Goal: Information Seeking & Learning: Learn about a topic

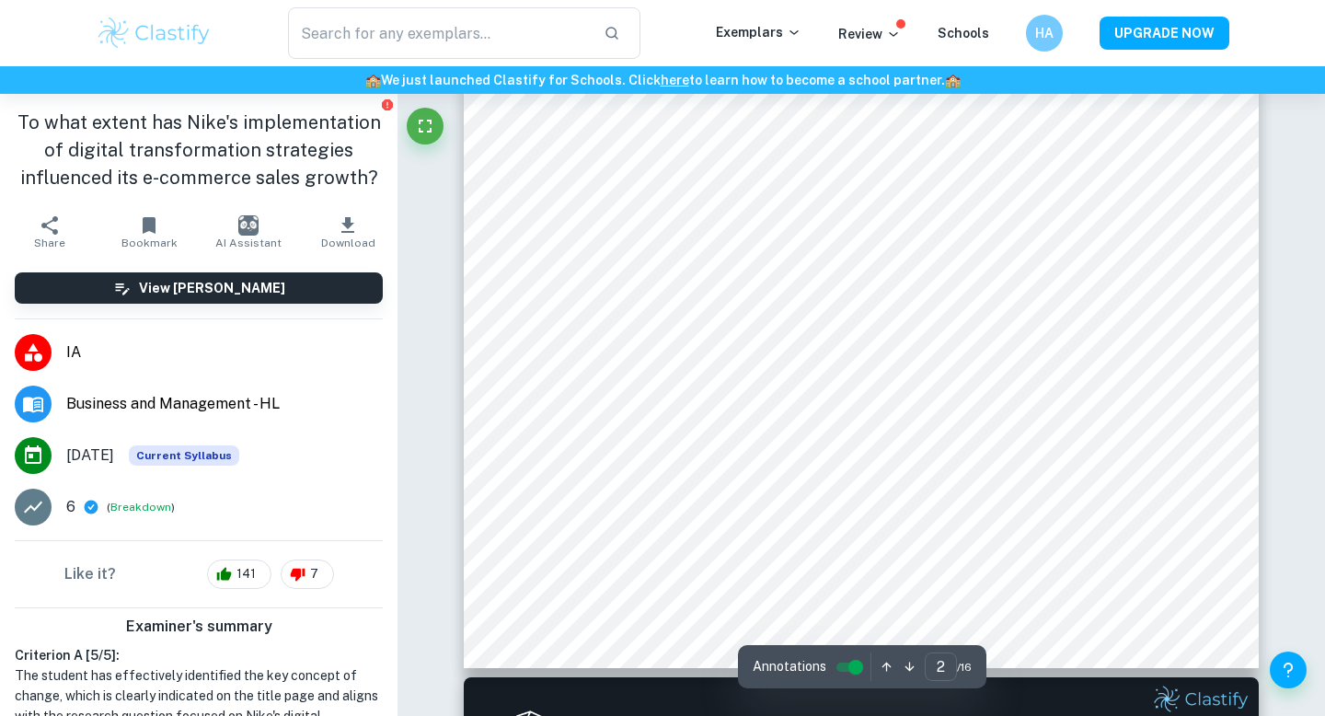
type input "2"
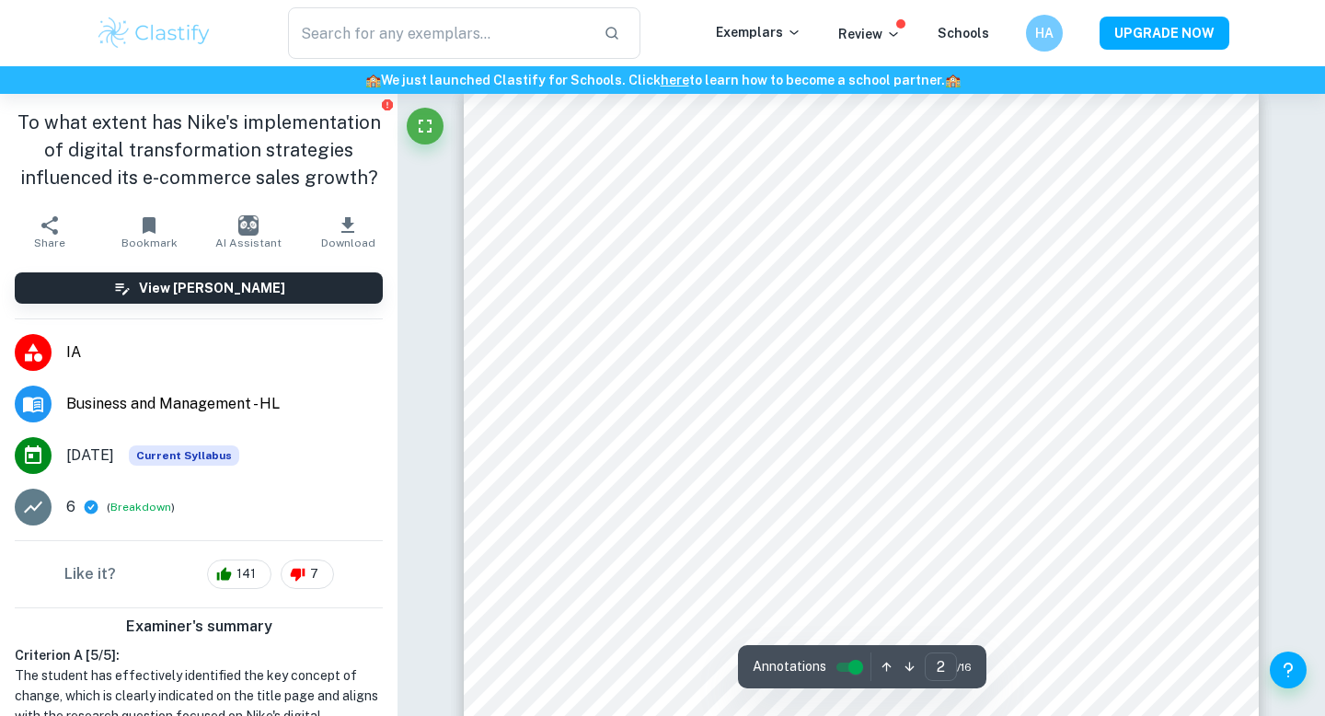
scroll to position [1214, 0]
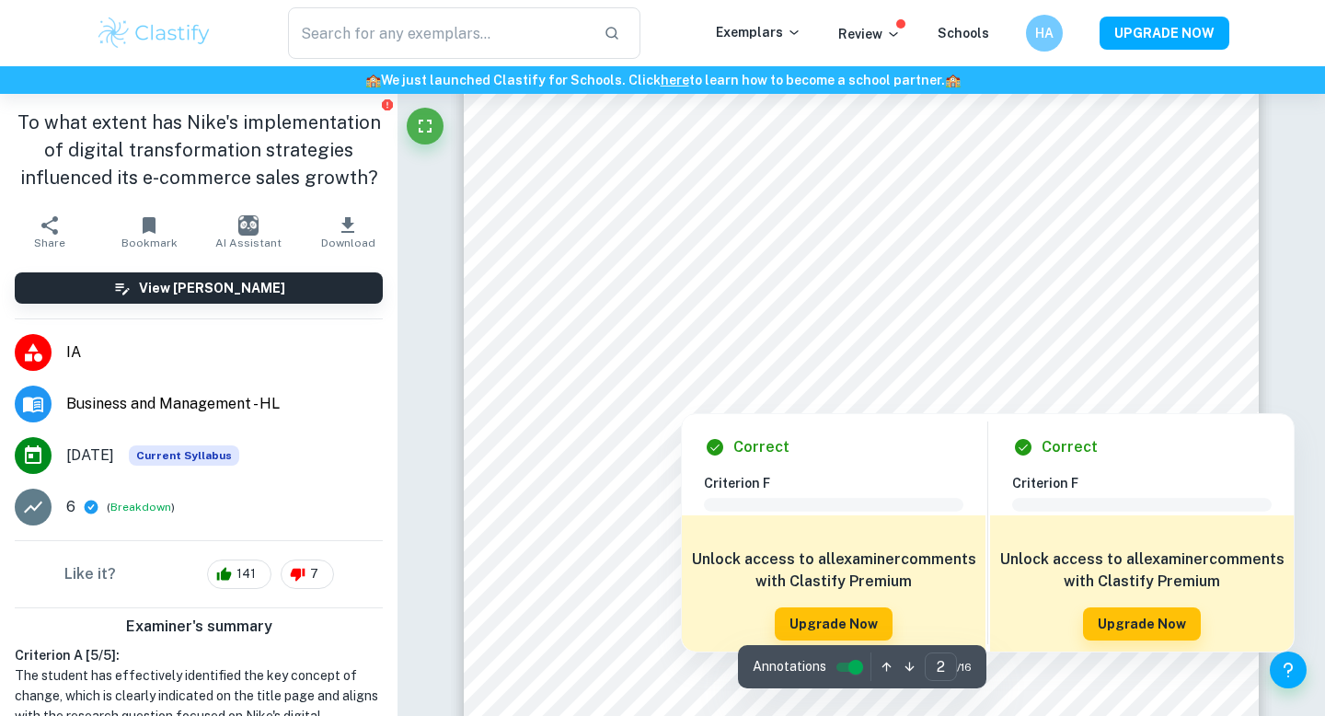
click at [600, 259] on div at bounding box center [861, 276] width 607 height 50
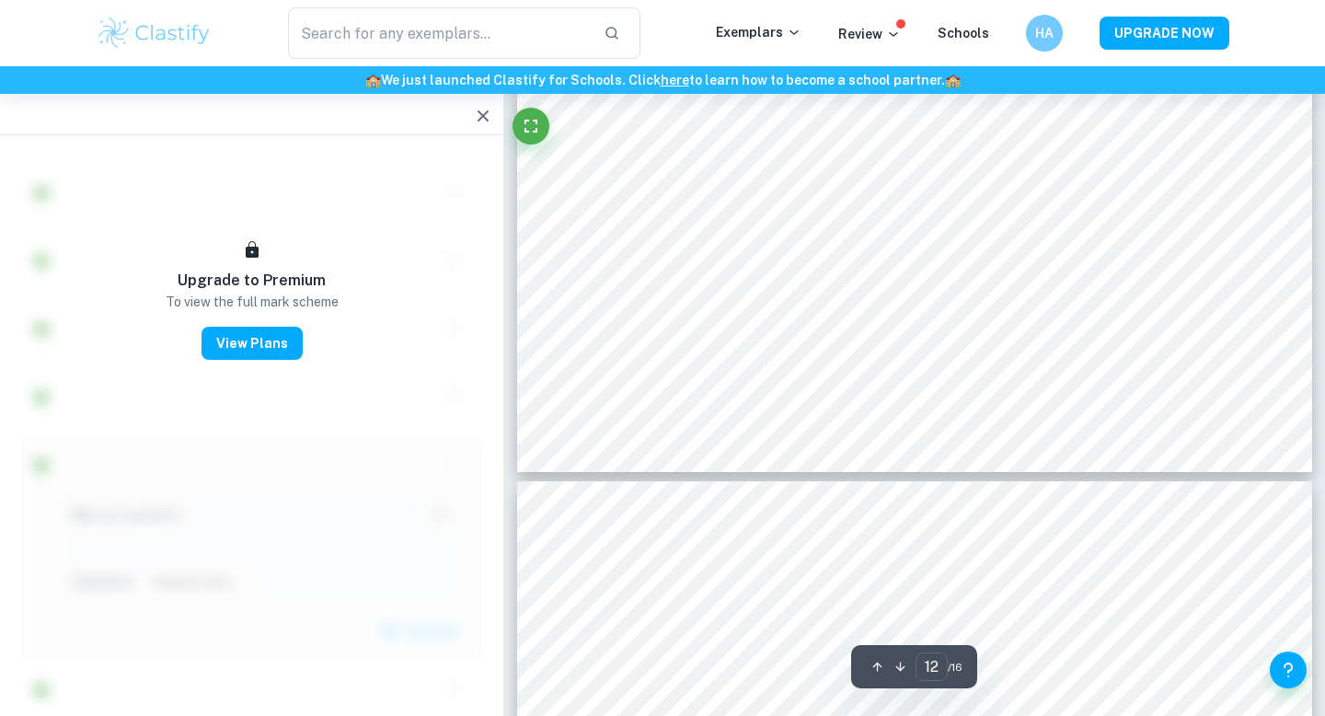
scroll to position [12115, 0]
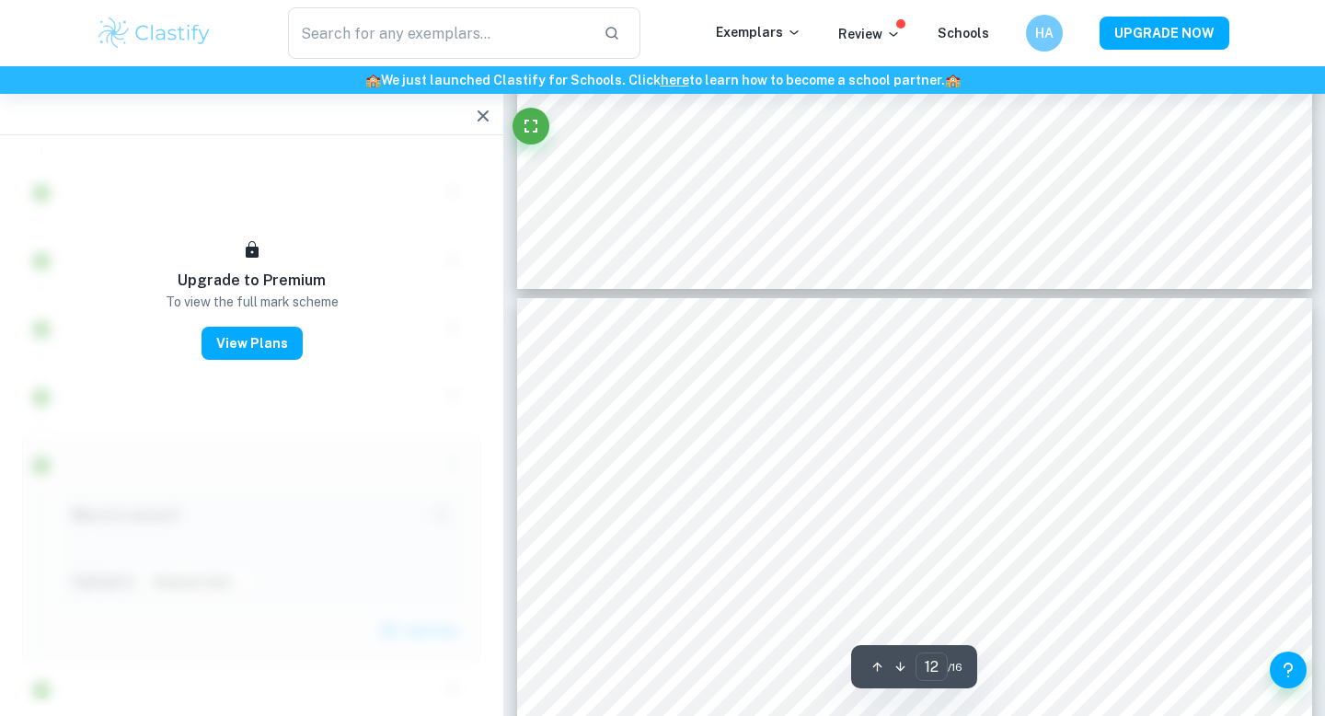
type input "13"
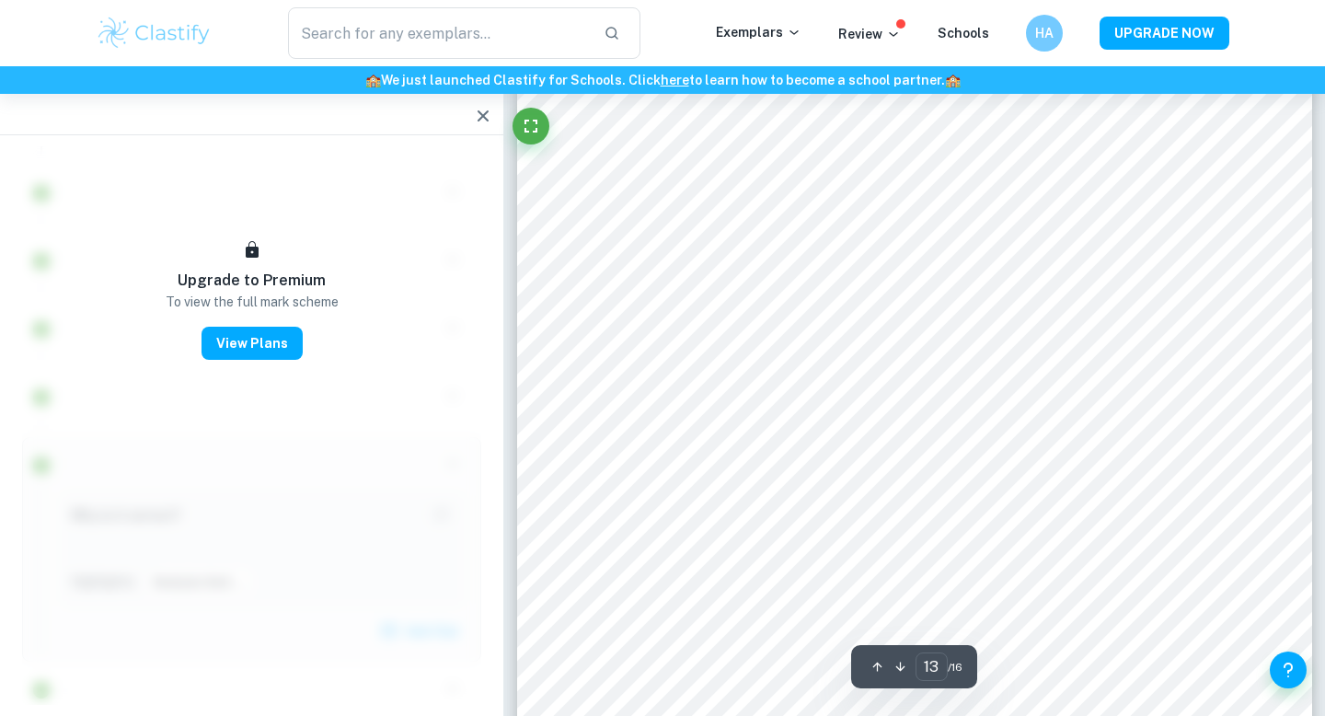
scroll to position [12795, 0]
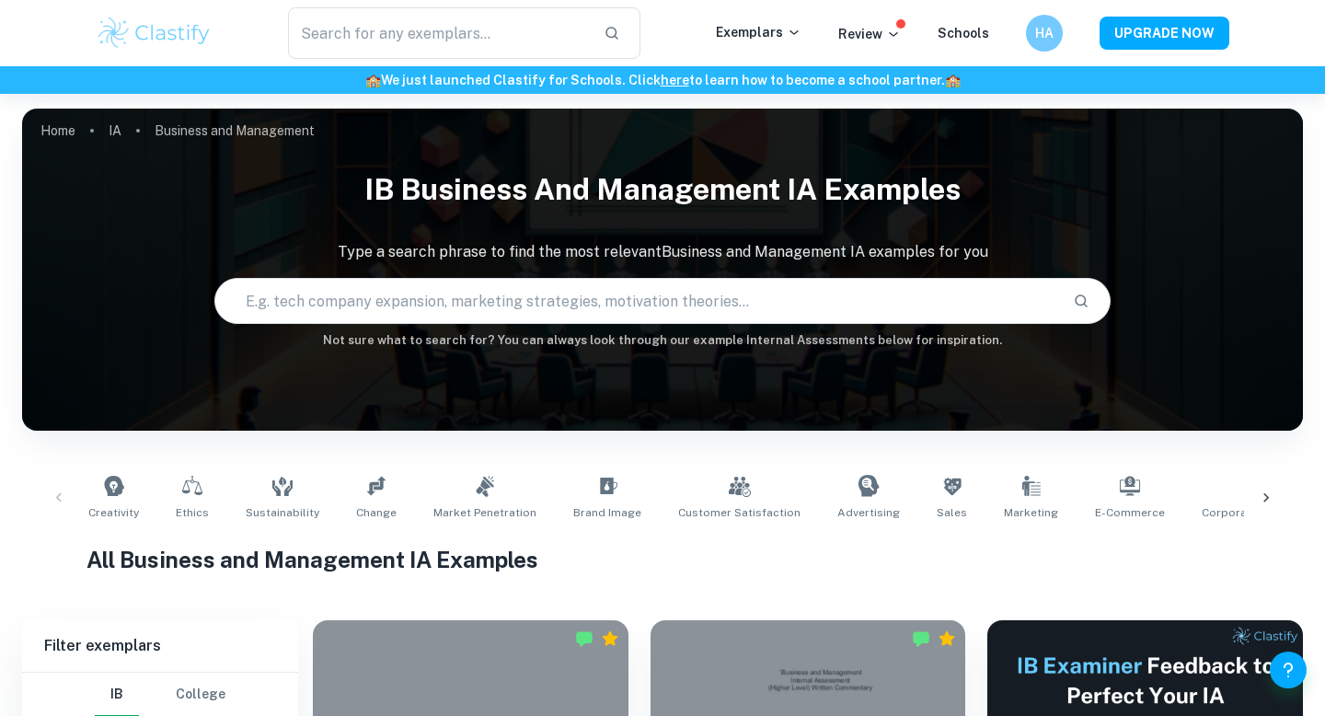
scroll to position [839, 0]
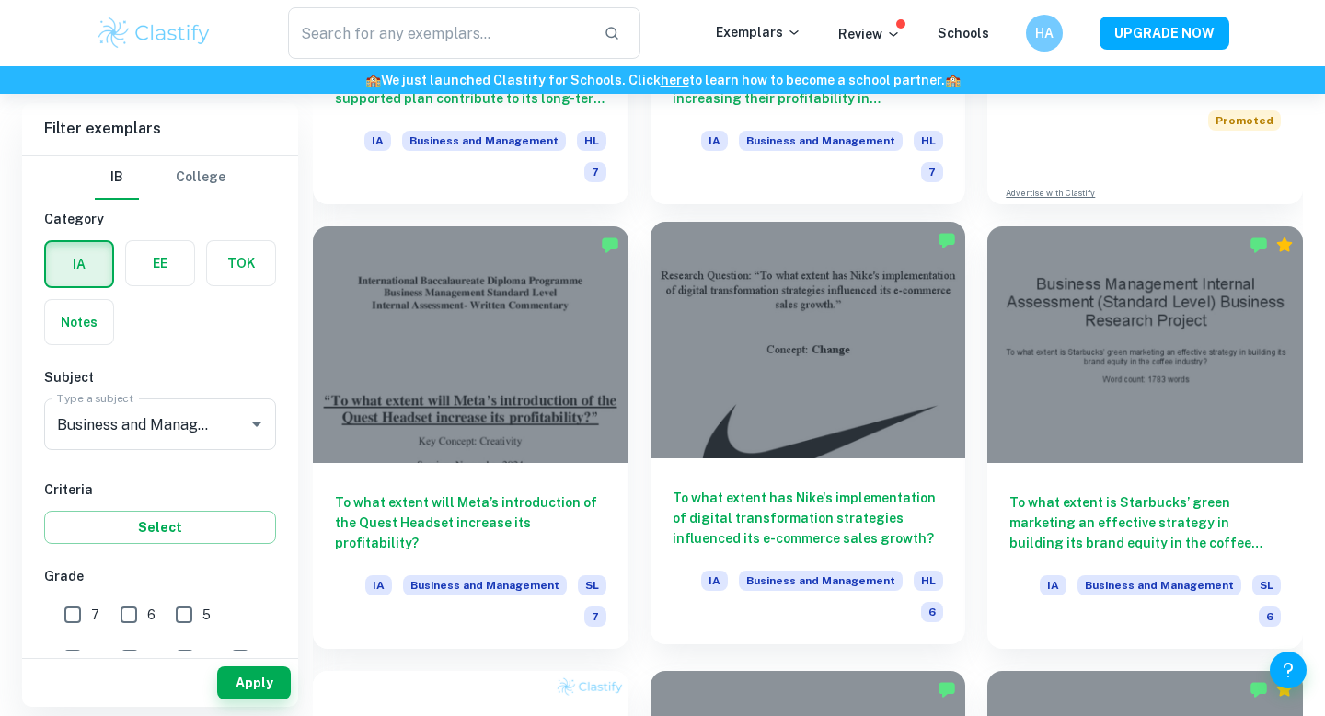
click at [749, 498] on h6 "To what extent has Nike's implementation of digital transformation strategies i…" at bounding box center [809, 518] width 272 height 61
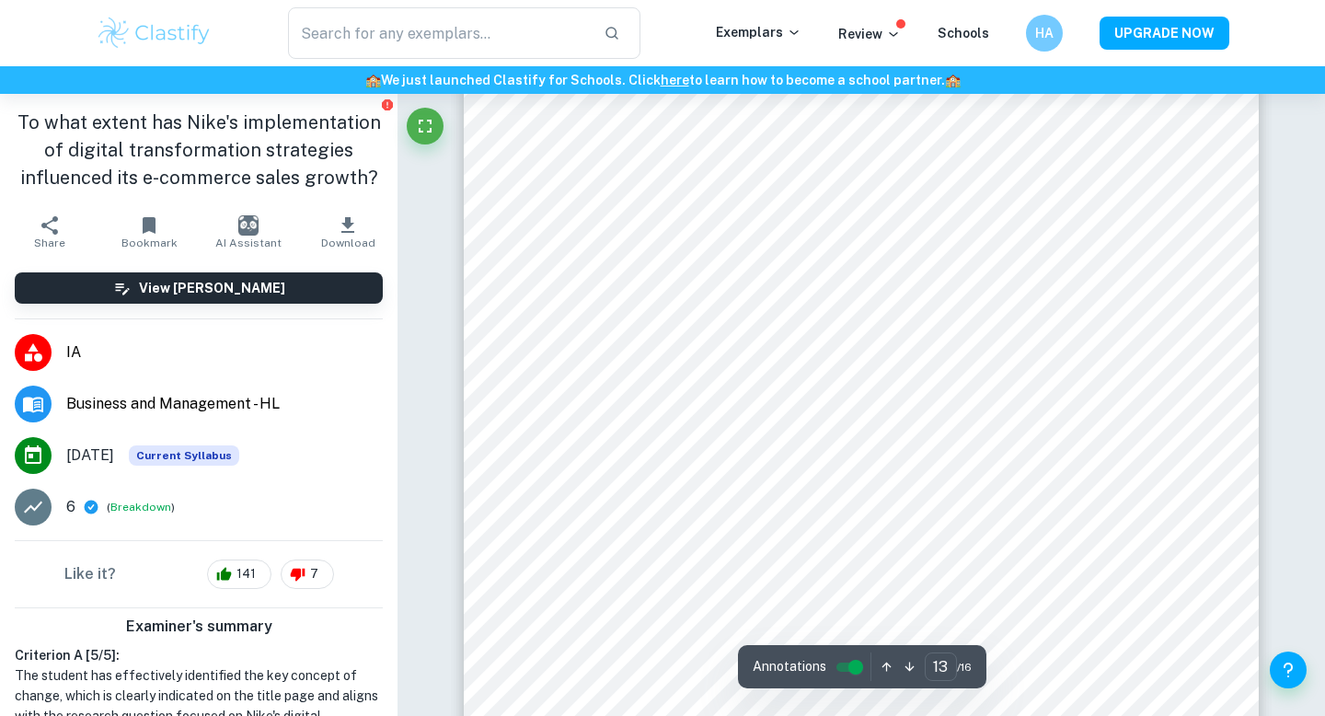
scroll to position [12824, 0]
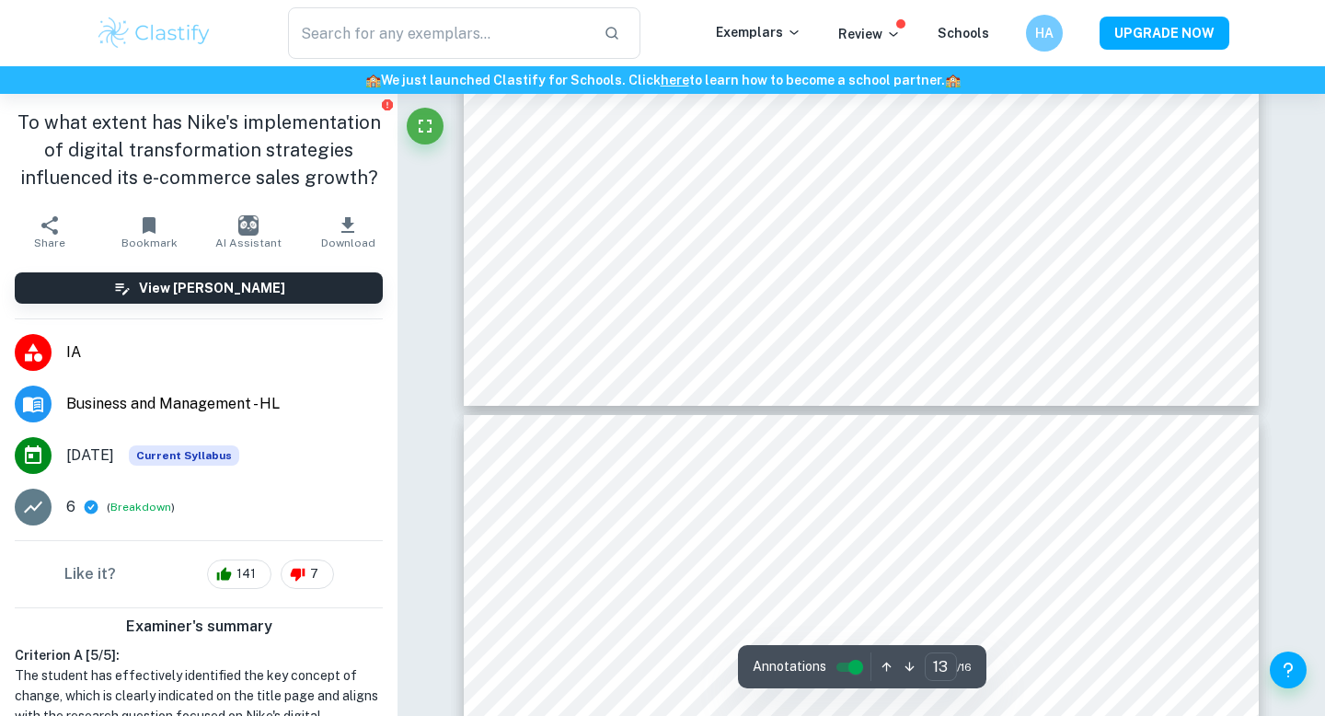
type input "14"
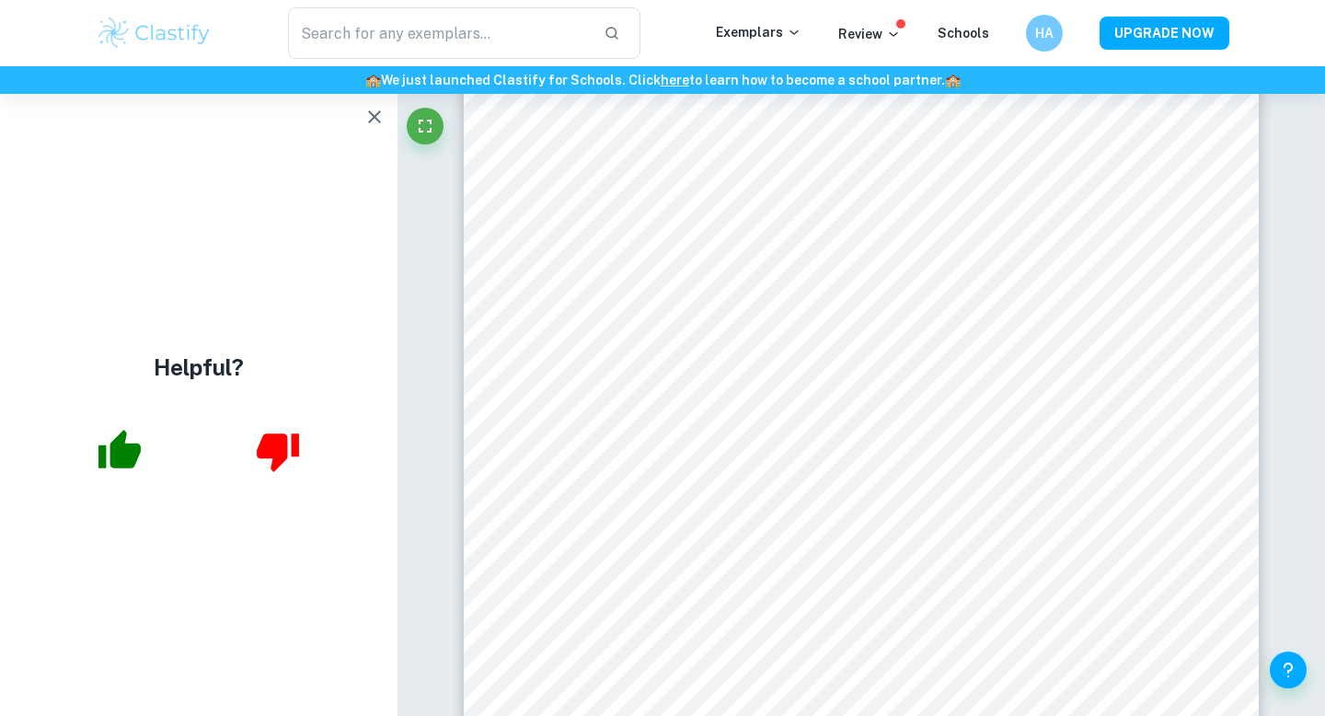
scroll to position [0, 0]
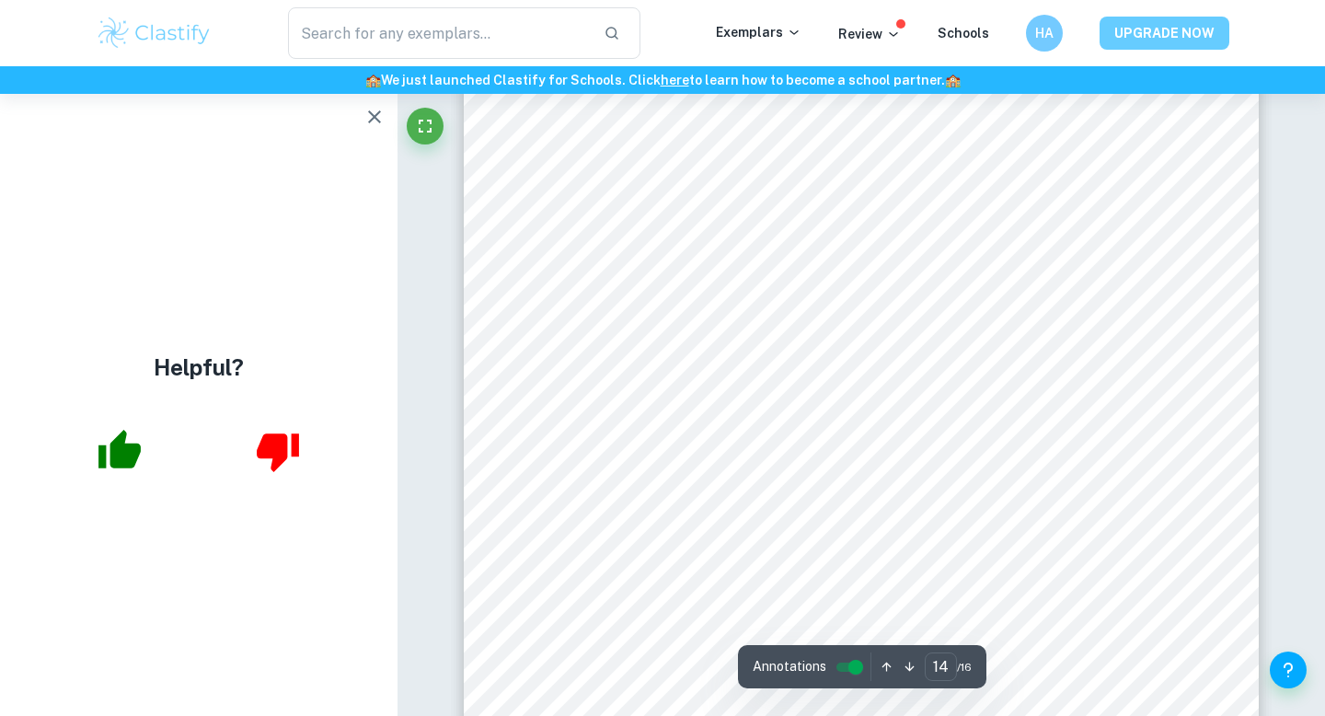
click at [1117, 23] on button "UPGRADE NOW" at bounding box center [1165, 33] width 130 height 33
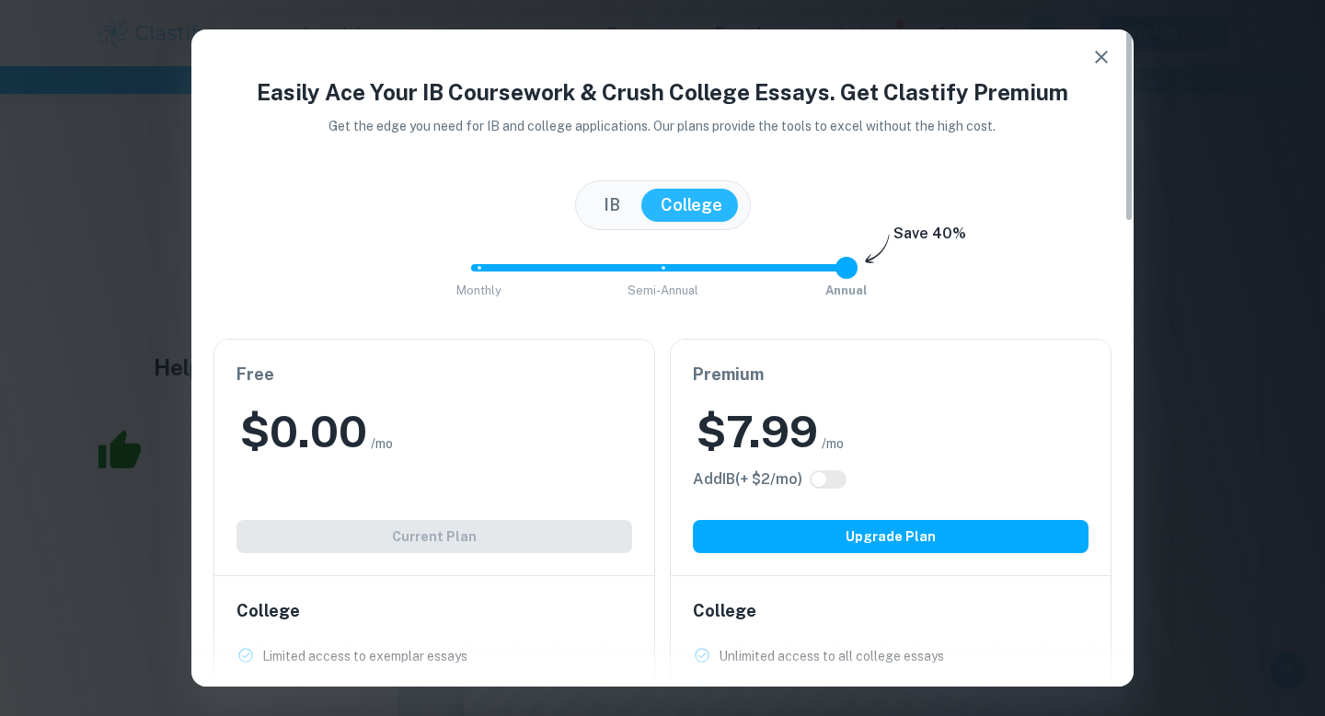
click at [617, 196] on button "IB" at bounding box center [611, 205] width 53 height 33
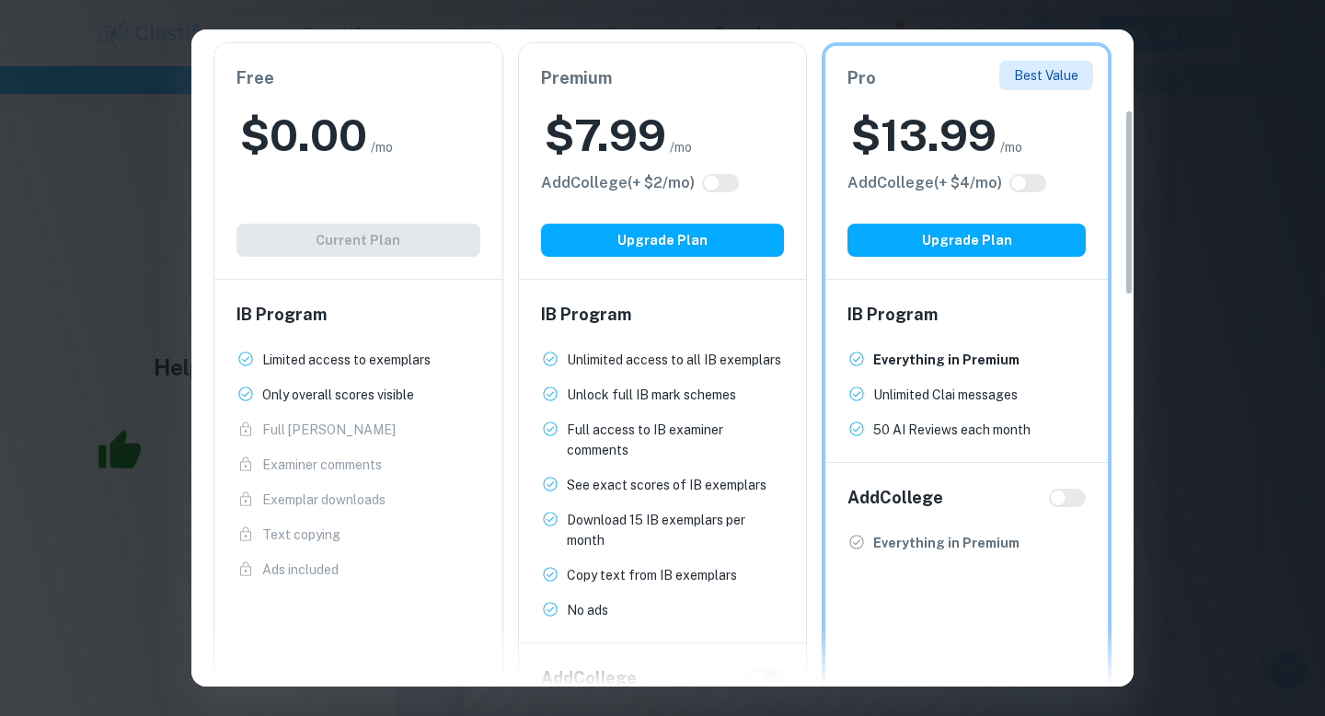
scroll to position [270, 0]
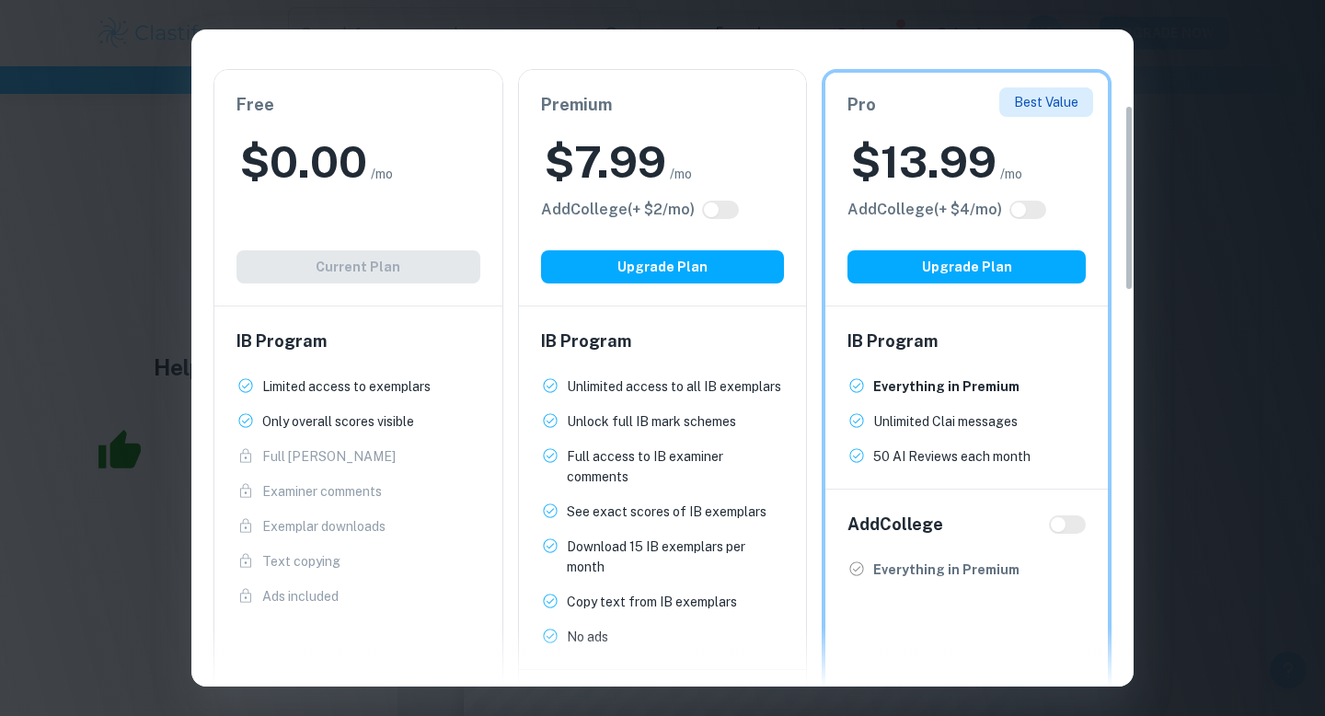
click at [1262, 75] on div "Easily Ace Your IB Coursework & Crush College Essays. Get Clastify Premium Get …" at bounding box center [662, 358] width 1325 height 716
